Goal: Navigation & Orientation: Go to known website

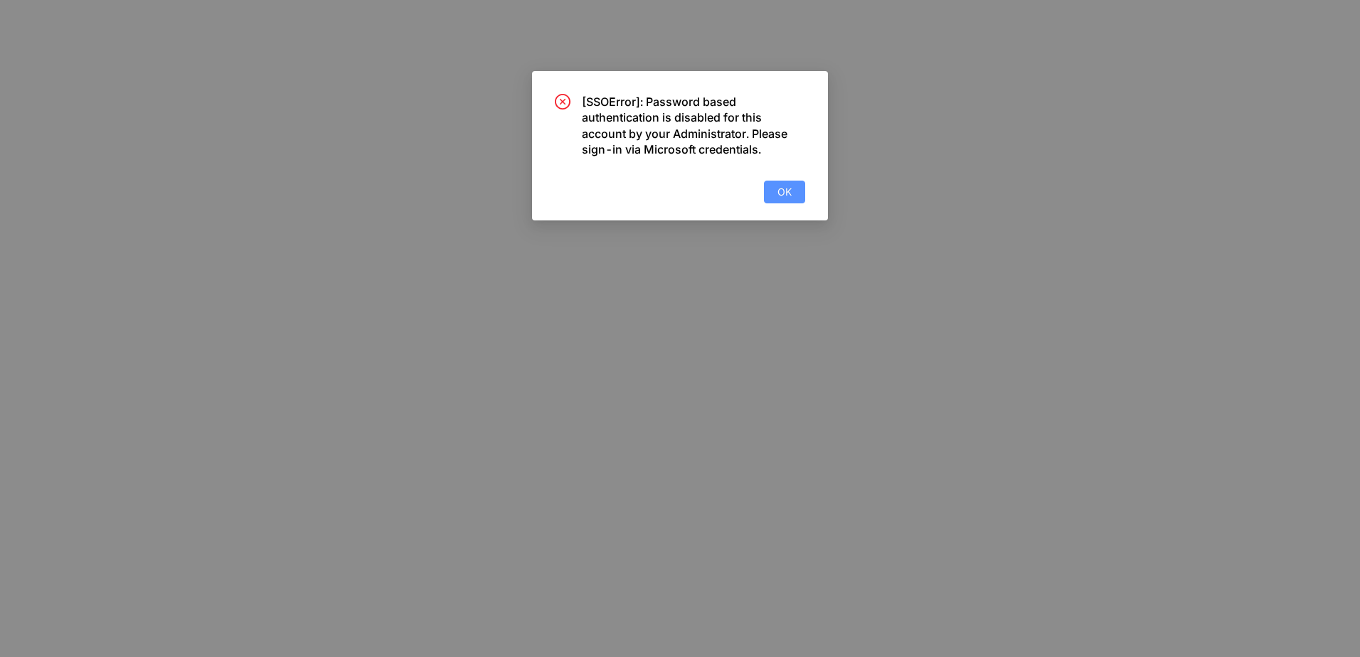
click at [779, 209] on div "[SSOError]: Password based authentication is disabled for this account by your …" at bounding box center [680, 145] width 296 height 149
click at [778, 199] on span "OK" at bounding box center [785, 192] width 14 height 16
click at [774, 196] on button "OK" at bounding box center [784, 192] width 41 height 23
click at [773, 193] on button "OK" at bounding box center [784, 192] width 41 height 23
